Goal: Obtain resource: Download file/media

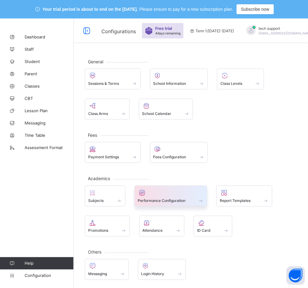
click at [179, 197] on span at bounding box center [171, 197] width 66 height 2
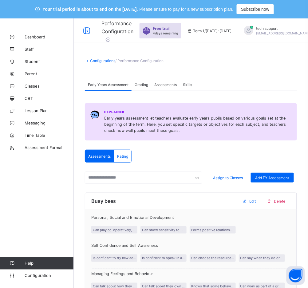
click at [169, 82] on span "Assessments" at bounding box center [165, 84] width 22 height 5
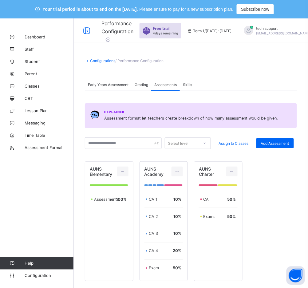
scroll to position [41, 0]
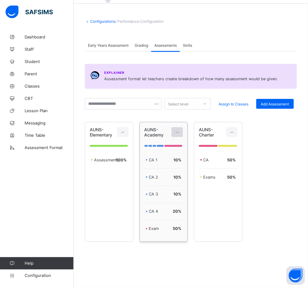
click at [180, 130] on icon at bounding box center [176, 132] width 5 height 5
click at [171, 146] on div "Edit Assessment" at bounding box center [163, 146] width 33 height 6
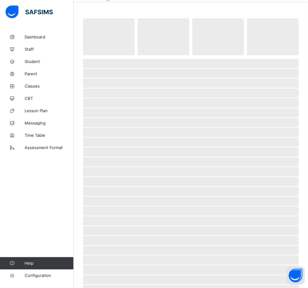
scroll to position [18, 0]
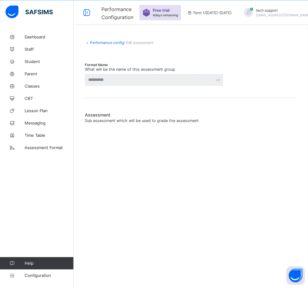
type input "**********"
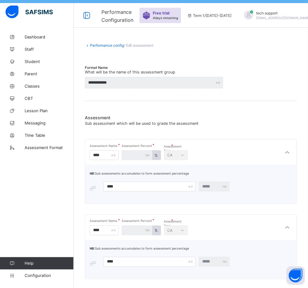
scroll to position [0, 0]
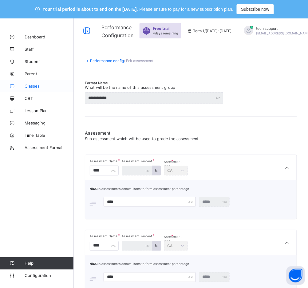
click at [33, 84] on span "Classes" at bounding box center [49, 85] width 49 height 5
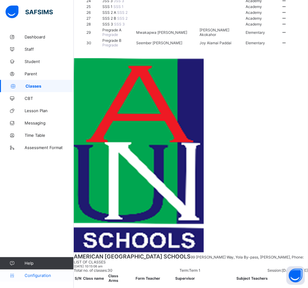
scroll to position [304, 0]
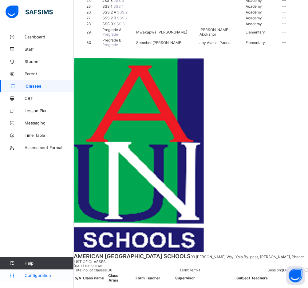
click at [30, 278] on link "Configuration" at bounding box center [36, 275] width 73 height 12
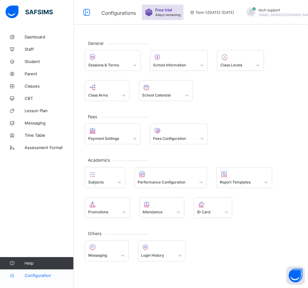
scroll to position [18, 0]
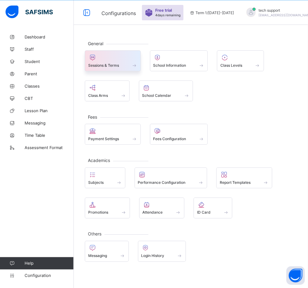
click at [105, 61] on span at bounding box center [112, 62] width 49 height 2
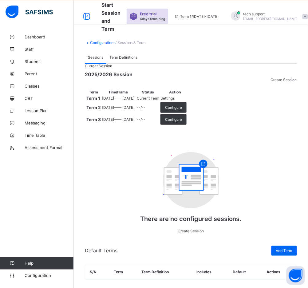
scroll to position [45, 0]
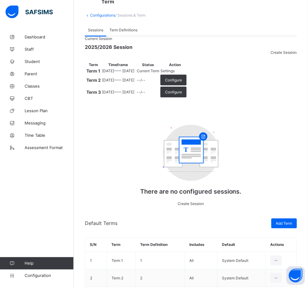
click at [174, 73] on span "Settings" at bounding box center [167, 70] width 14 height 5
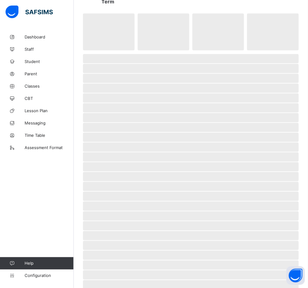
scroll to position [18, 0]
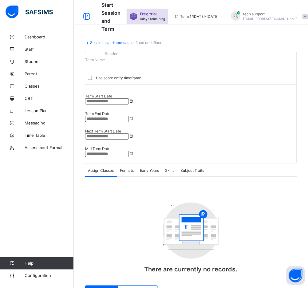
type input "**********"
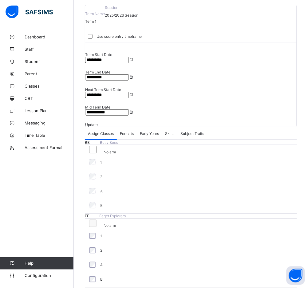
scroll to position [63, 0]
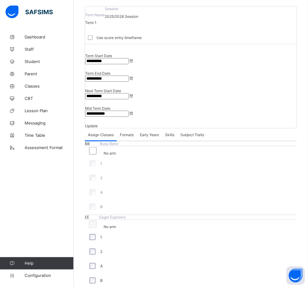
click at [129, 132] on span "Formats" at bounding box center [127, 134] width 14 height 5
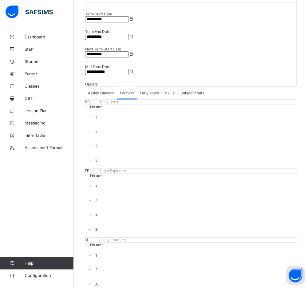
scroll to position [105, 0]
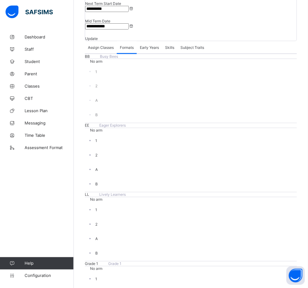
scroll to position [150, 0]
click at [33, 84] on span "Classes" at bounding box center [49, 85] width 49 height 5
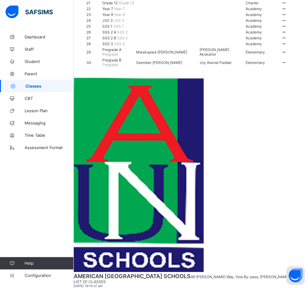
scroll to position [347, 0]
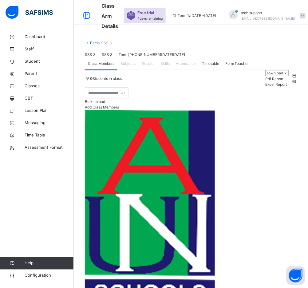
scroll to position [26, 0]
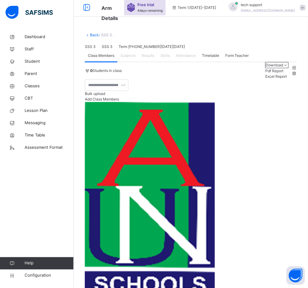
click at [91, 36] on link "Back" at bounding box center [94, 35] width 9 height 5
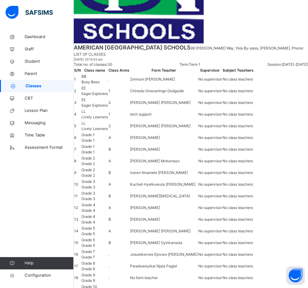
scroll to position [18, 0]
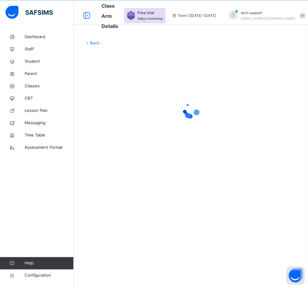
scroll to position [26, 0]
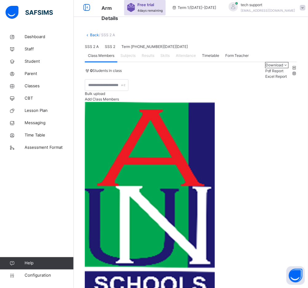
click at [126, 58] on span "Subjects" at bounding box center [127, 56] width 15 height 6
click at [169, 58] on span "Skills" at bounding box center [164, 56] width 9 height 6
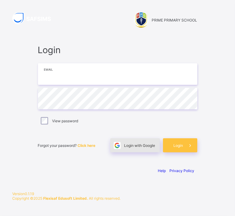
type input "**********"
click at [141, 147] on span "Login with Google" at bounding box center [140, 145] width 31 height 5
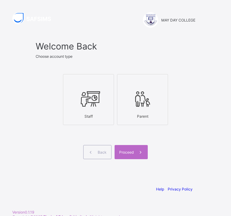
click at [129, 149] on div "Proceed" at bounding box center [130, 152] width 33 height 14
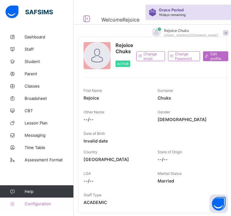
click at [49, 203] on span "Configuration" at bounding box center [49, 203] width 49 height 5
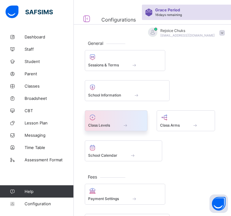
click at [123, 121] on span at bounding box center [116, 122] width 56 height 2
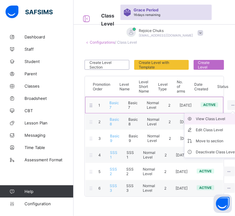
click at [216, 122] on li "View Class Level" at bounding box center [212, 118] width 54 height 11
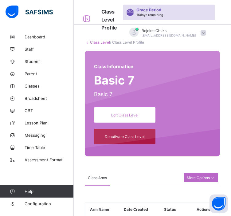
scroll to position [50, 0]
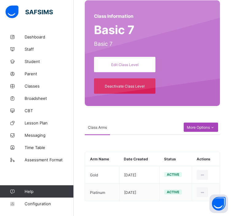
click at [211, 124] on div "More Options" at bounding box center [201, 126] width 34 height 9
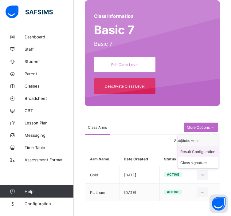
click at [204, 153] on div "Result Configuration" at bounding box center [197, 152] width 35 height 6
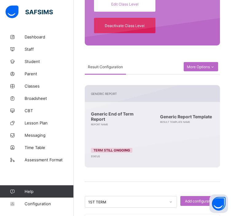
scroll to position [195, 0]
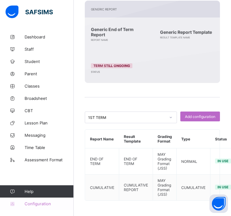
click at [43, 205] on span "Configuration" at bounding box center [49, 203] width 49 height 5
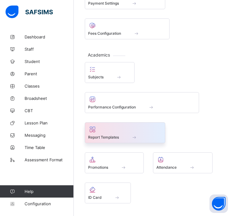
click at [138, 133] on span at bounding box center [125, 134] width 74 height 2
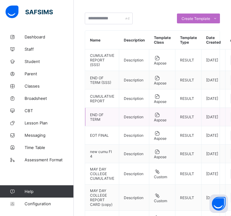
scroll to position [47, 0]
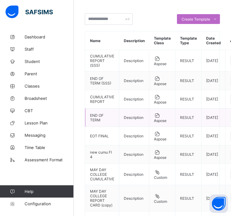
click at [96, 117] on td "END OF TERM" at bounding box center [102, 117] width 34 height 18
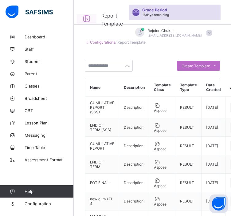
click at [87, 20] on icon at bounding box center [86, 18] width 10 height 9
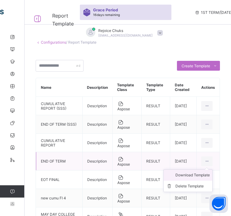
click at [200, 174] on div "Download Template" at bounding box center [192, 175] width 34 height 6
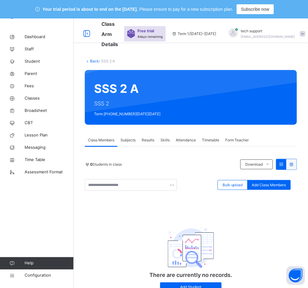
click at [130, 144] on div "Subjects" at bounding box center [127, 140] width 21 height 12
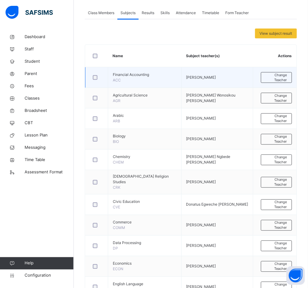
scroll to position [116, 0]
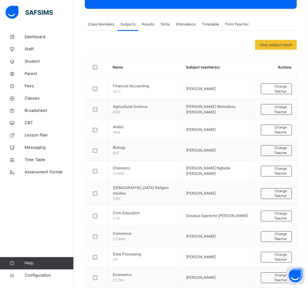
click at [110, 21] on span "Class Members" at bounding box center [101, 24] width 26 height 6
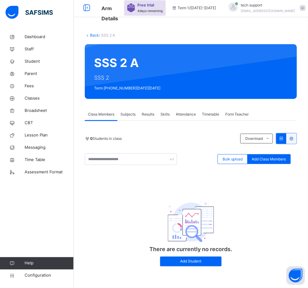
scroll to position [26, 0]
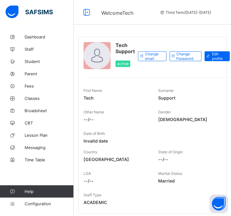
click at [39, 203] on span "Configuration" at bounding box center [49, 203] width 49 height 5
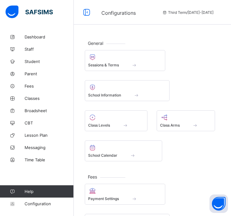
scroll to position [44, 0]
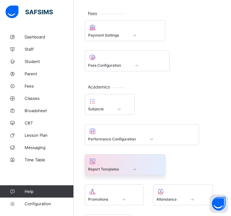
click at [149, 169] on span at bounding box center [146, 168] width 31 height 5
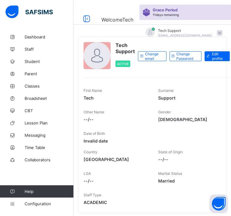
click at [35, 201] on span "Configuration" at bounding box center [49, 203] width 49 height 5
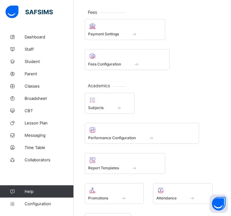
scroll to position [191, 0]
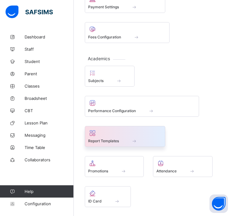
click at [131, 138] on span at bounding box center [134, 140] width 6 height 5
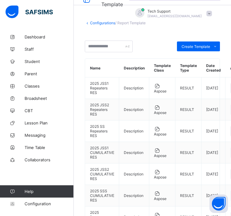
scroll to position [22, 0]
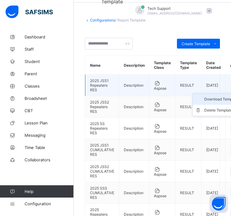
click at [217, 99] on div "Download Template" at bounding box center [221, 99] width 34 height 6
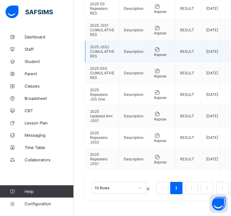
scroll to position [0, 0]
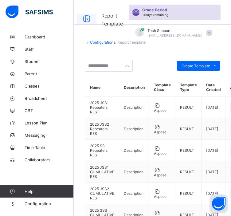
click at [84, 21] on icon at bounding box center [86, 18] width 10 height 9
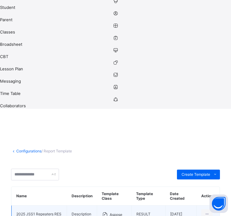
scroll to position [101, 0]
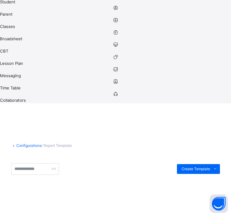
scroll to position [0, 0]
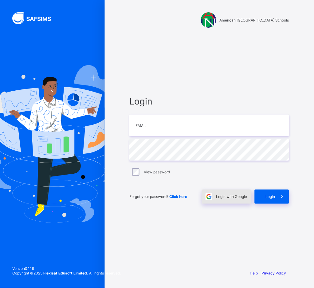
click at [235, 196] on span "Login with Google" at bounding box center [231, 196] width 31 height 5
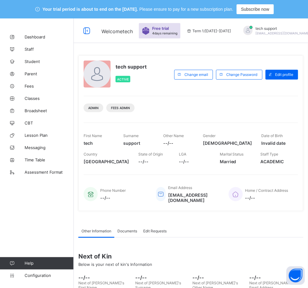
click at [41, 277] on span "Configuration" at bounding box center [49, 275] width 49 height 5
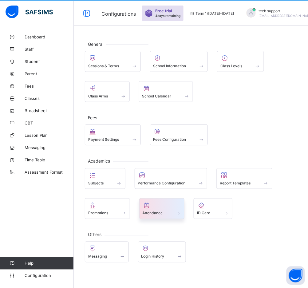
scroll to position [18, 0]
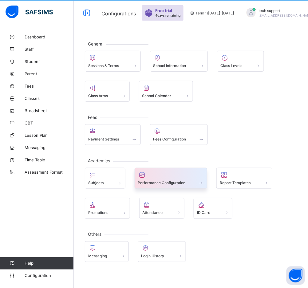
click at [158, 178] on div at bounding box center [171, 174] width 66 height 7
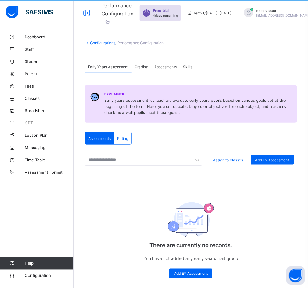
click at [168, 69] on div "Assessments" at bounding box center [165, 66] width 29 height 12
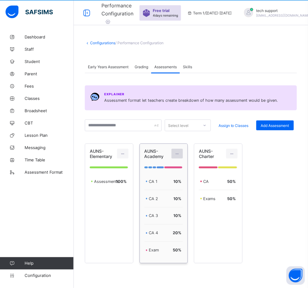
click at [178, 151] on icon at bounding box center [176, 153] width 5 height 5
click at [171, 168] on div "Edit Assessment" at bounding box center [163, 167] width 33 height 6
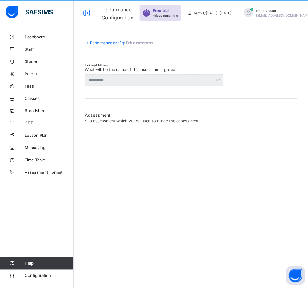
type input "**********"
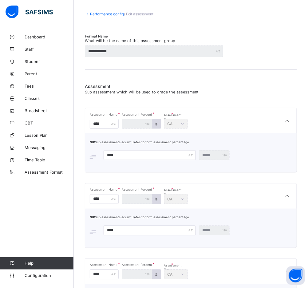
scroll to position [47, 0]
click at [114, 153] on input "****" at bounding box center [149, 155] width 92 height 10
type input "****"
click at [113, 228] on input "****" at bounding box center [149, 230] width 92 height 10
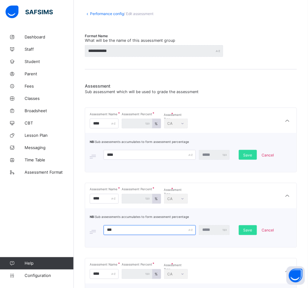
type input "****"
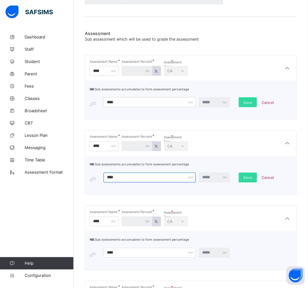
scroll to position [98, 0]
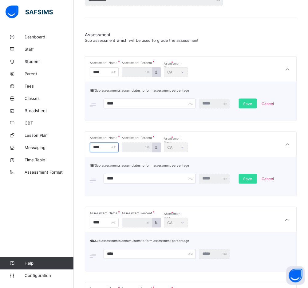
click at [99, 143] on input "****" at bounding box center [104, 147] width 29 height 10
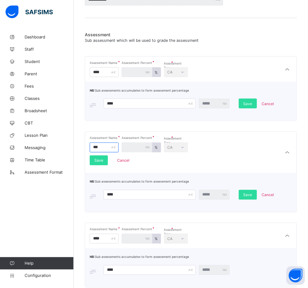
type input "****"
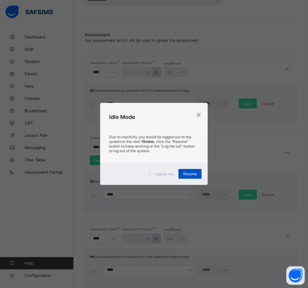
click at [186, 170] on div "Resume" at bounding box center [189, 174] width 23 height 10
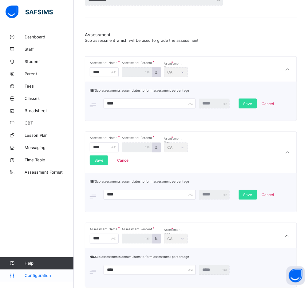
click at [25, 275] on span "Configuration" at bounding box center [49, 275] width 49 height 5
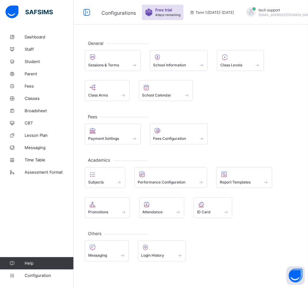
scroll to position [18, 0]
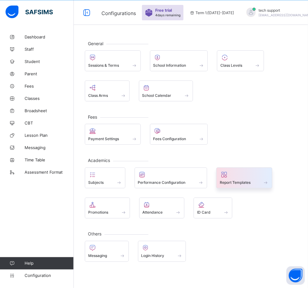
click at [236, 176] on div at bounding box center [243, 174] width 49 height 7
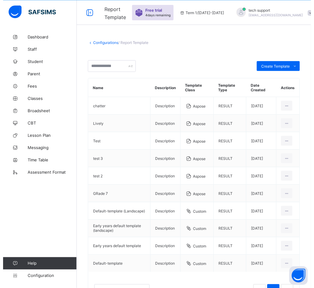
scroll to position [48, 0]
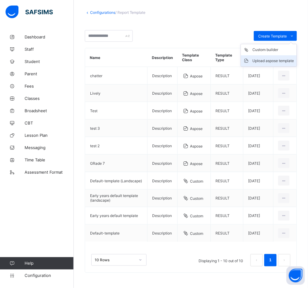
click at [280, 60] on div "Upload aspose template" at bounding box center [272, 61] width 41 height 6
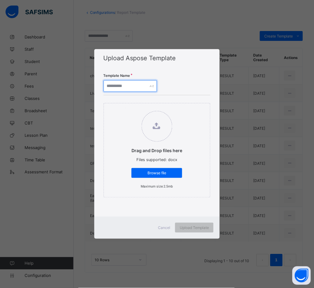
click at [133, 86] on input "text" at bounding box center [129, 86] width 53 height 12
type input "*******"
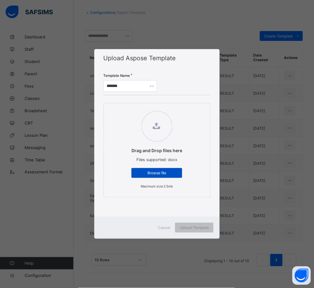
click at [146, 172] on span "Browse file" at bounding box center [156, 173] width 41 height 5
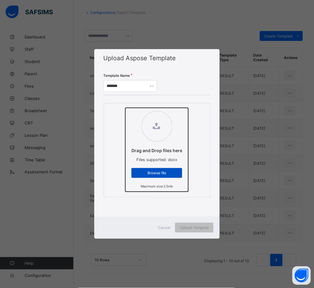
click at [125, 108] on input "Drag and Drop files here Files supported: docx Browse file Maximum size 2.5mb" at bounding box center [125, 108] width 0 height 0
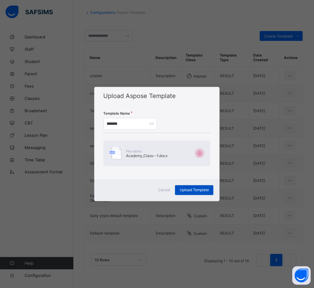
click at [192, 191] on span "Upload Template" at bounding box center [194, 190] width 29 height 5
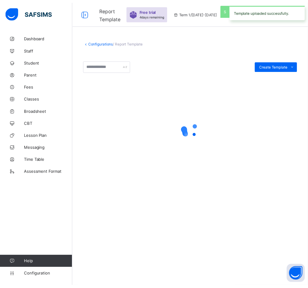
scroll to position [18, 0]
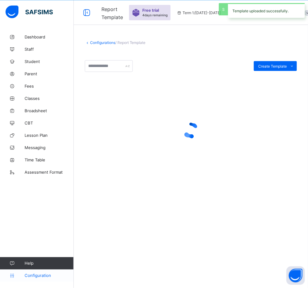
click at [45, 278] on span "Configuration" at bounding box center [49, 275] width 49 height 5
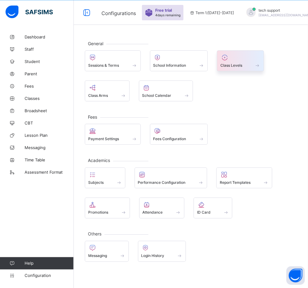
click at [244, 63] on div "Class Levels" at bounding box center [240, 65] width 40 height 5
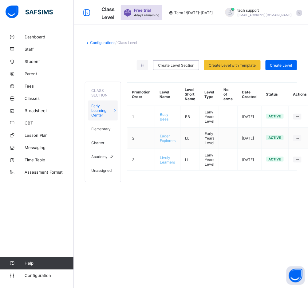
click at [100, 154] on span "Academy" at bounding box center [99, 156] width 16 height 5
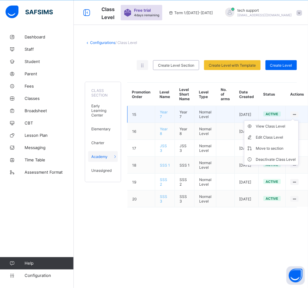
click at [296, 120] on ul "View Class Level Edit Class Level Move to section Deactivate Class Level" at bounding box center [271, 142] width 55 height 45
click at [277, 127] on div "View Class Level" at bounding box center [276, 126] width 40 height 6
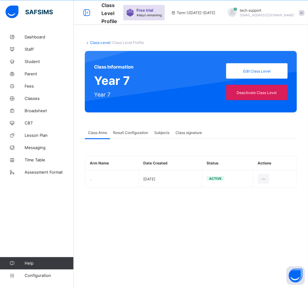
click at [125, 132] on span "Result Configuration" at bounding box center [130, 132] width 35 height 5
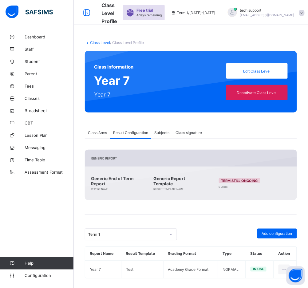
scroll to position [24, 0]
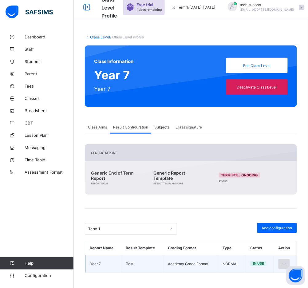
click at [288, 260] on div at bounding box center [283, 264] width 11 height 10
click at [257, 277] on div "Edit Configuration" at bounding box center [269, 277] width 36 height 6
type input "******"
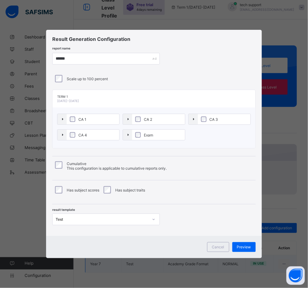
scroll to position [0, 0]
click at [149, 215] on div at bounding box center [153, 219] width 10 height 10
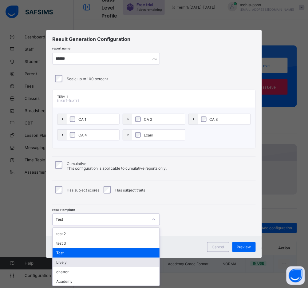
scroll to position [47, 0]
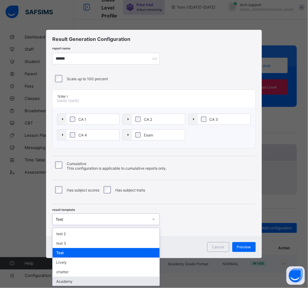
click at [125, 279] on div "Academy" at bounding box center [105, 281] width 107 height 10
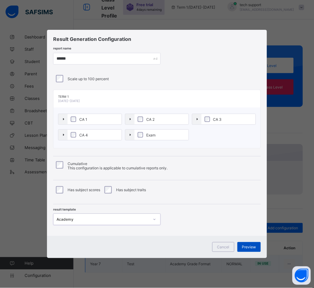
click at [251, 245] on span "Preview" at bounding box center [249, 247] width 14 height 5
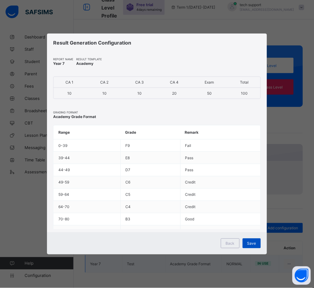
click at [254, 243] on span "Save" at bounding box center [251, 243] width 9 height 5
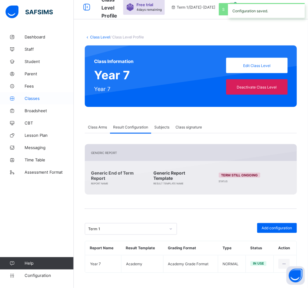
click at [35, 100] on span "Classes" at bounding box center [49, 98] width 49 height 5
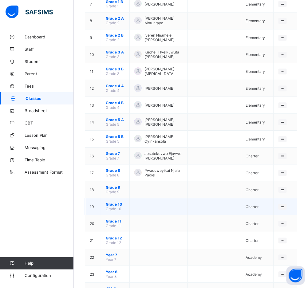
scroll to position [347, 0]
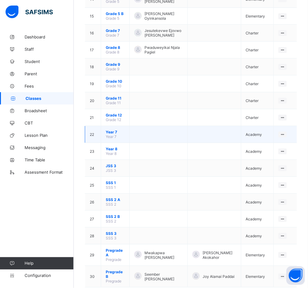
click at [112, 130] on span "Year 7" at bounding box center [115, 132] width 19 height 5
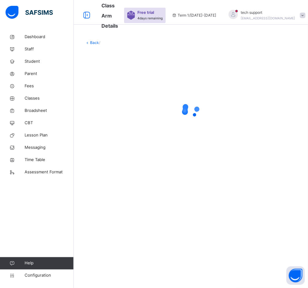
scroll to position [18, 0]
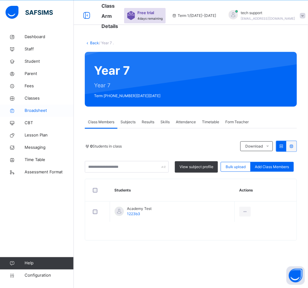
click at [38, 110] on span "Broadsheet" at bounding box center [49, 110] width 49 height 6
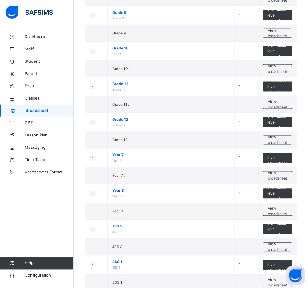
scroll to position [565, 0]
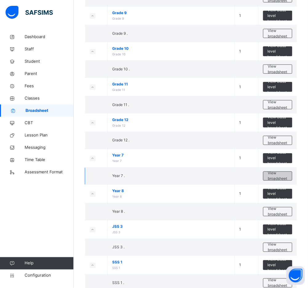
click at [277, 176] on span "View broadsheet" at bounding box center [277, 175] width 19 height 11
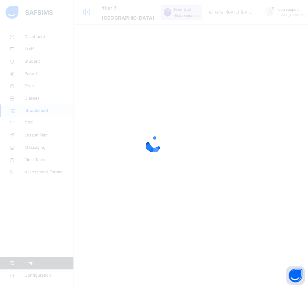
scroll to position [18, 0]
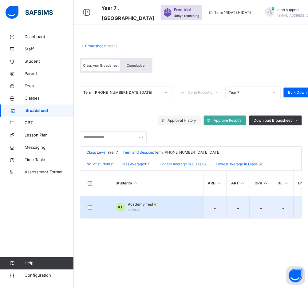
click at [140, 199] on td "AT Academy Test 1223b3" at bounding box center [157, 207] width 92 height 22
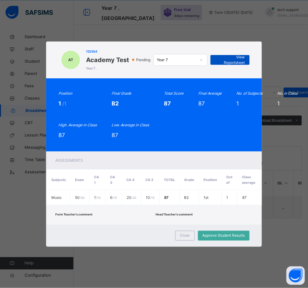
click at [233, 58] on span "View Reportsheet" at bounding box center [230, 59] width 30 height 11
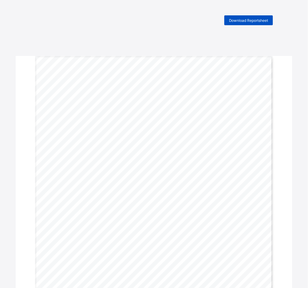
click at [247, 21] on span "Download Reportsheet" at bounding box center [248, 20] width 39 height 5
